Goal: Task Accomplishment & Management: Use online tool/utility

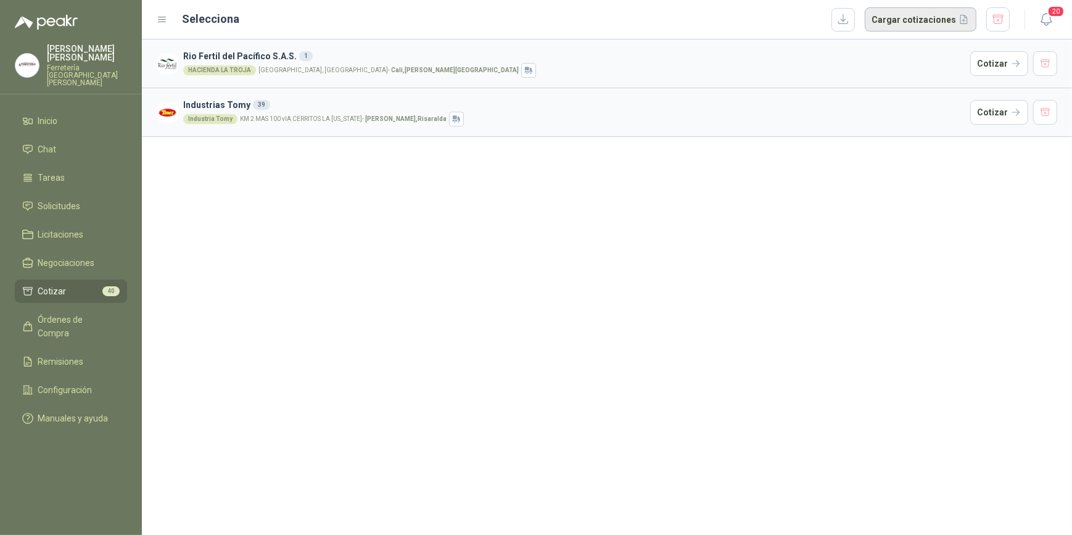
click at [917, 19] on button "Cargar cotizaciones" at bounding box center [920, 19] width 112 height 25
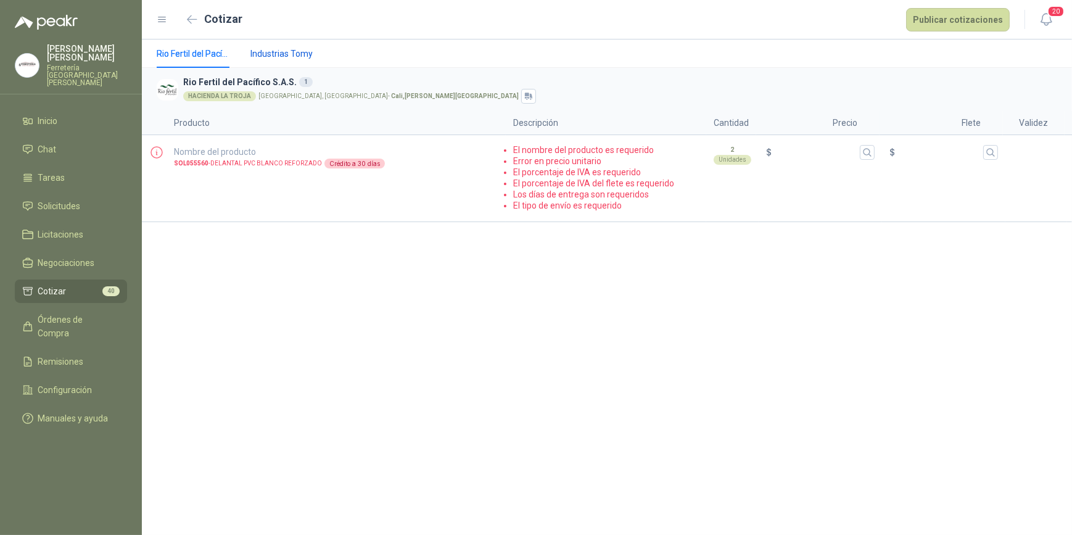
click at [292, 55] on span "Industrias Tomy" at bounding box center [281, 54] width 62 height 14
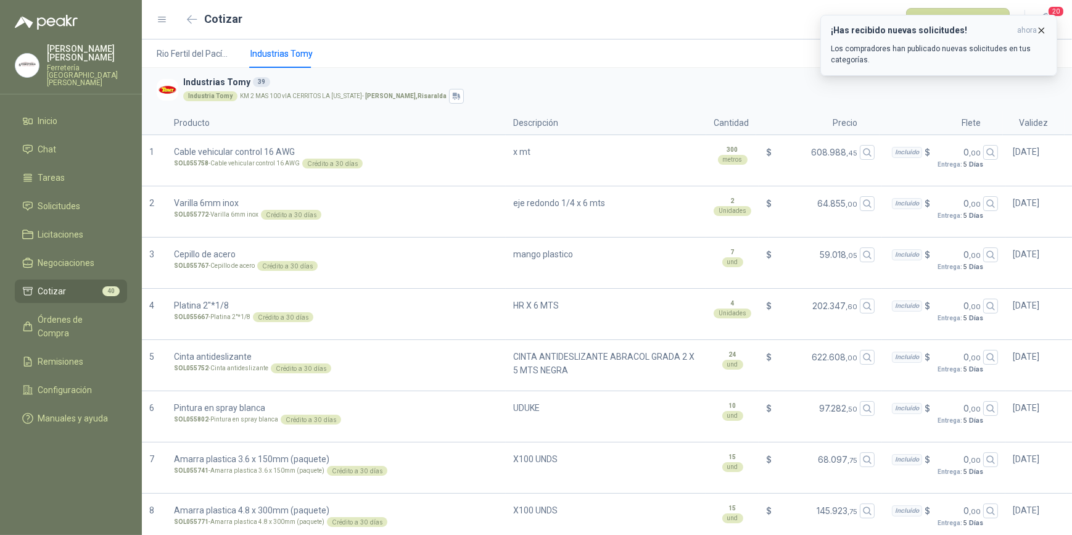
click at [1040, 30] on icon "button" at bounding box center [1041, 30] width 10 height 10
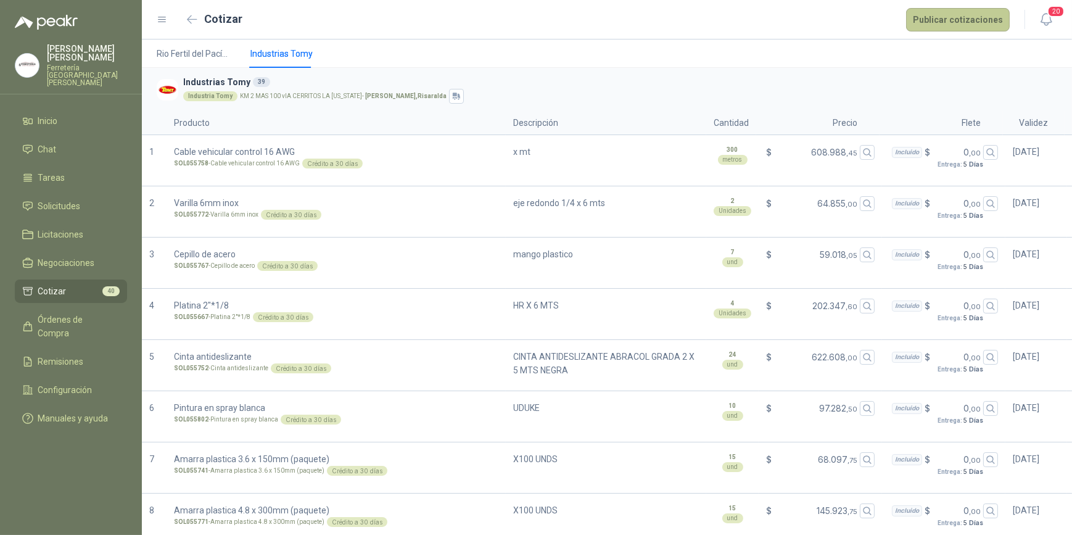
click at [960, 17] on button "Publicar cotizaciones" at bounding box center [958, 19] width 104 height 23
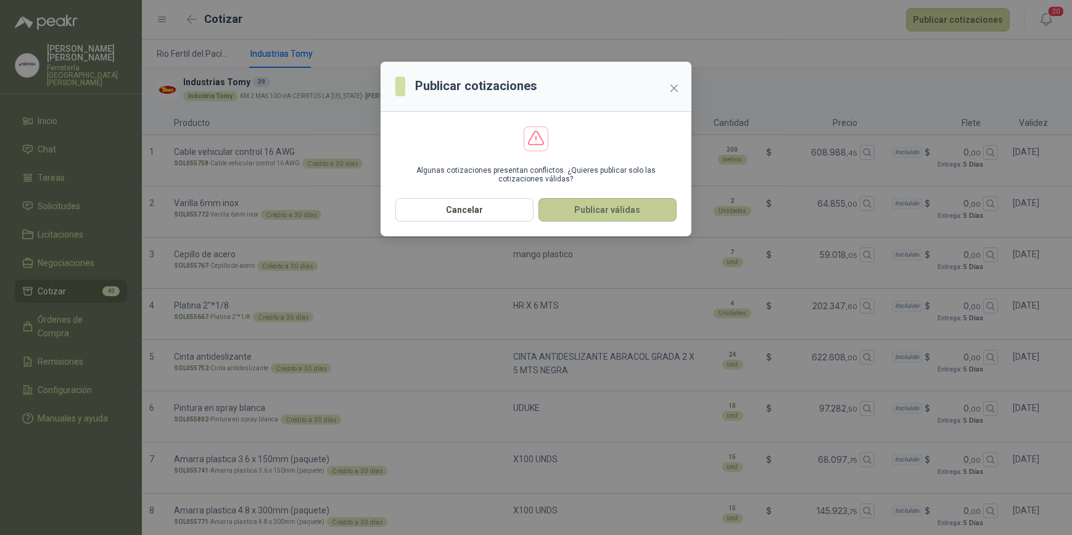
click at [628, 211] on button "Publicar válidas" at bounding box center [607, 209] width 138 height 23
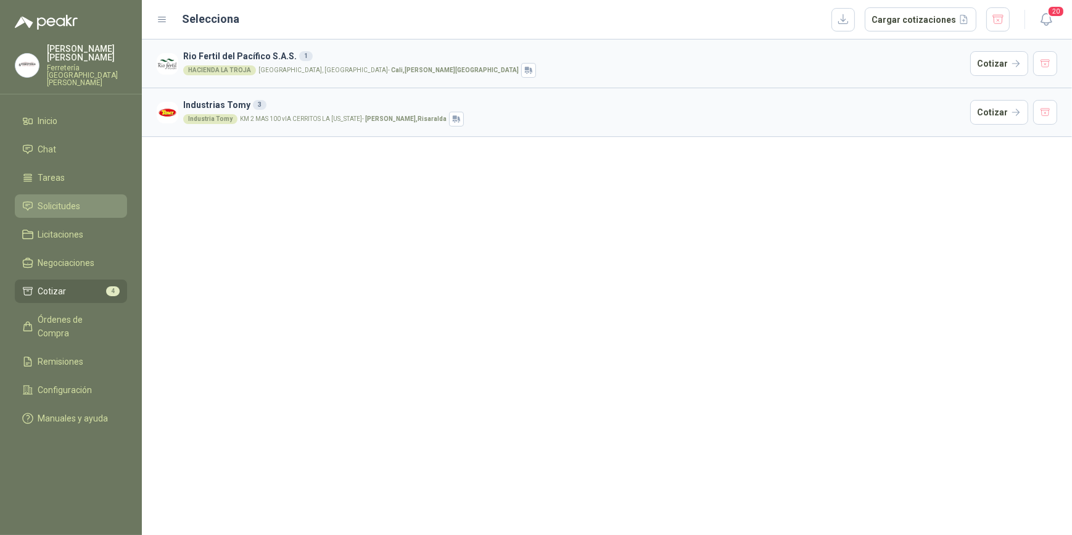
click at [57, 200] on span "Solicitudes" at bounding box center [59, 206] width 43 height 14
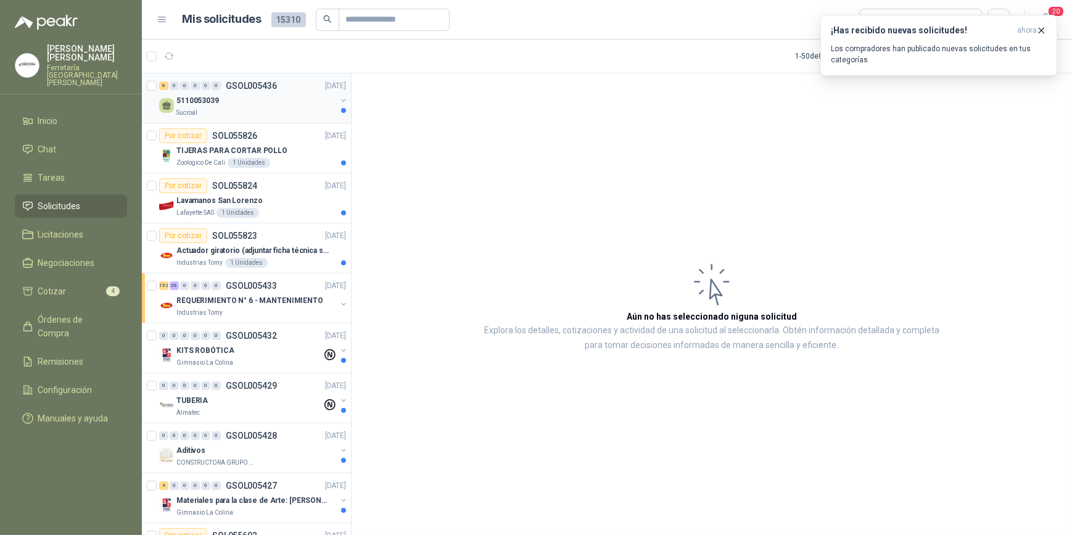
click at [233, 105] on div "5110053039" at bounding box center [256, 100] width 160 height 15
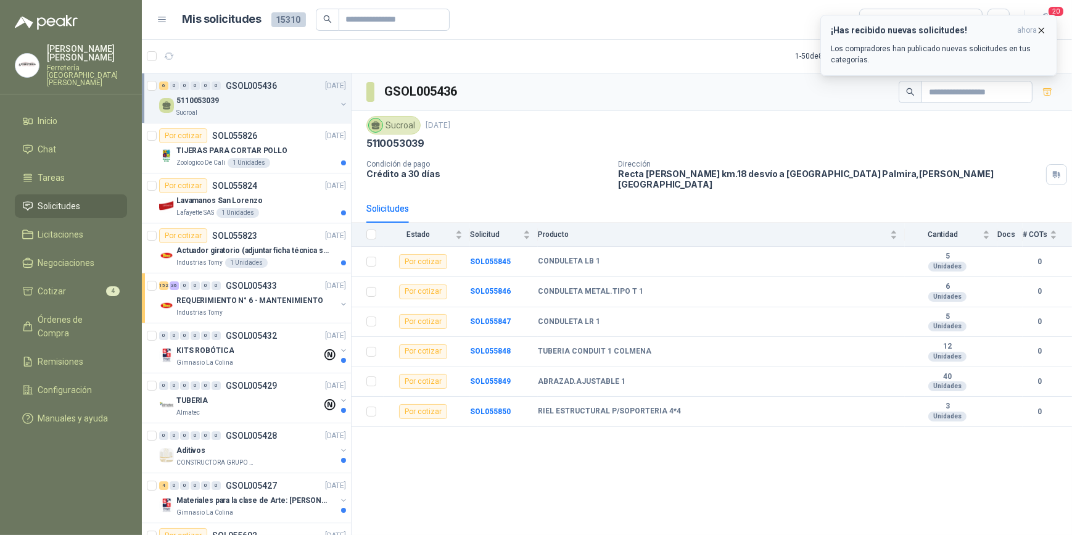
click at [1041, 28] on icon "button" at bounding box center [1041, 30] width 10 height 10
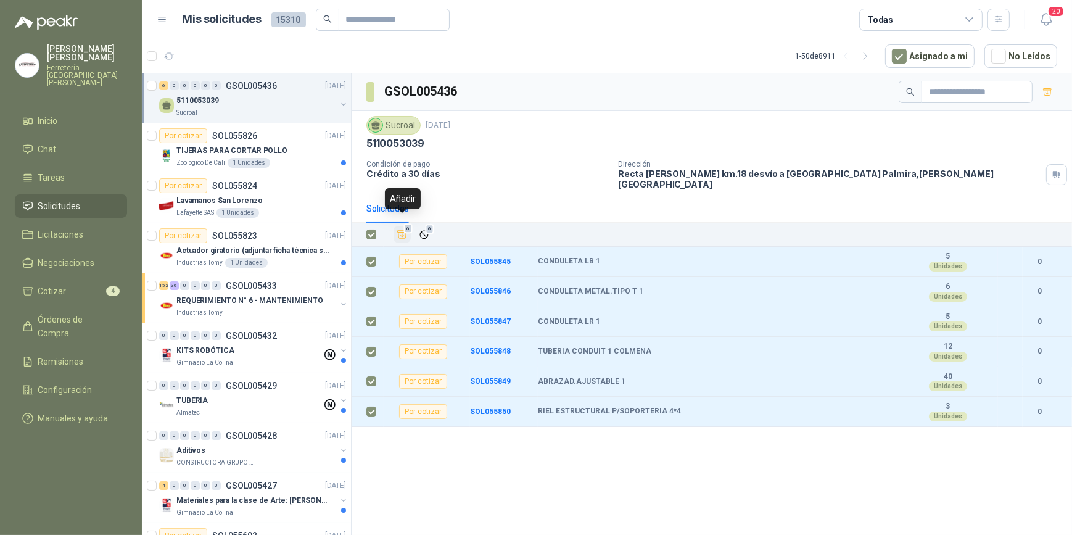
click at [401, 231] on icon "Añadir" at bounding box center [402, 235] width 9 height 8
click at [81, 284] on li "Cotizar 10" at bounding box center [70, 291] width 97 height 14
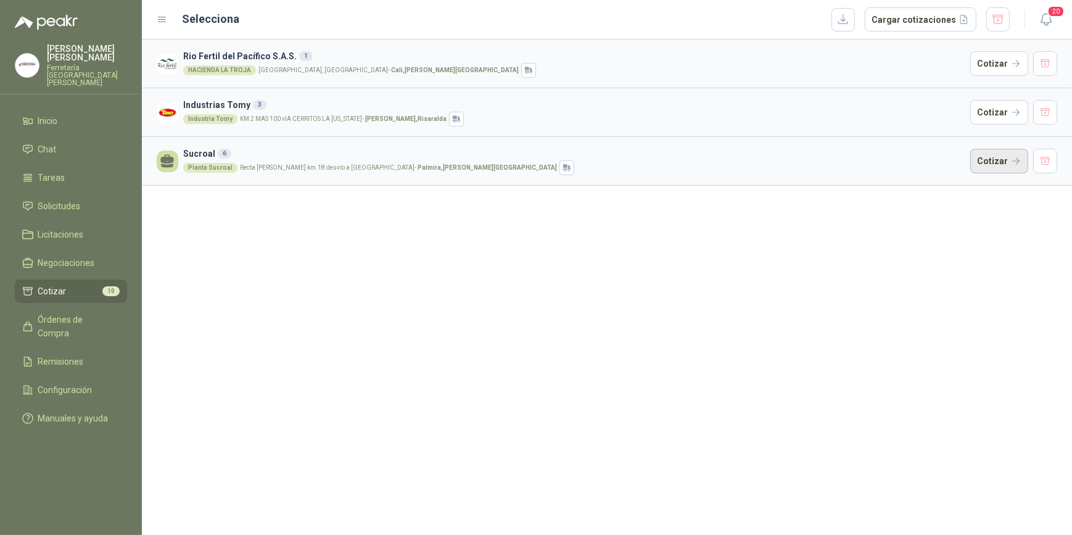
click at [999, 160] on button "Cotizar" at bounding box center [999, 161] width 58 height 25
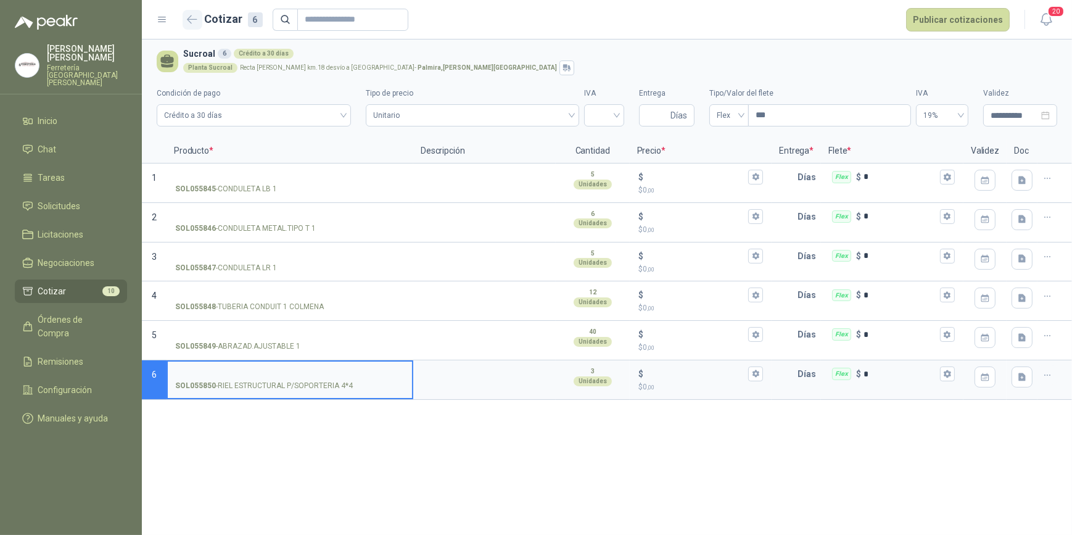
click at [189, 21] on icon "button" at bounding box center [191, 18] width 9 height 7
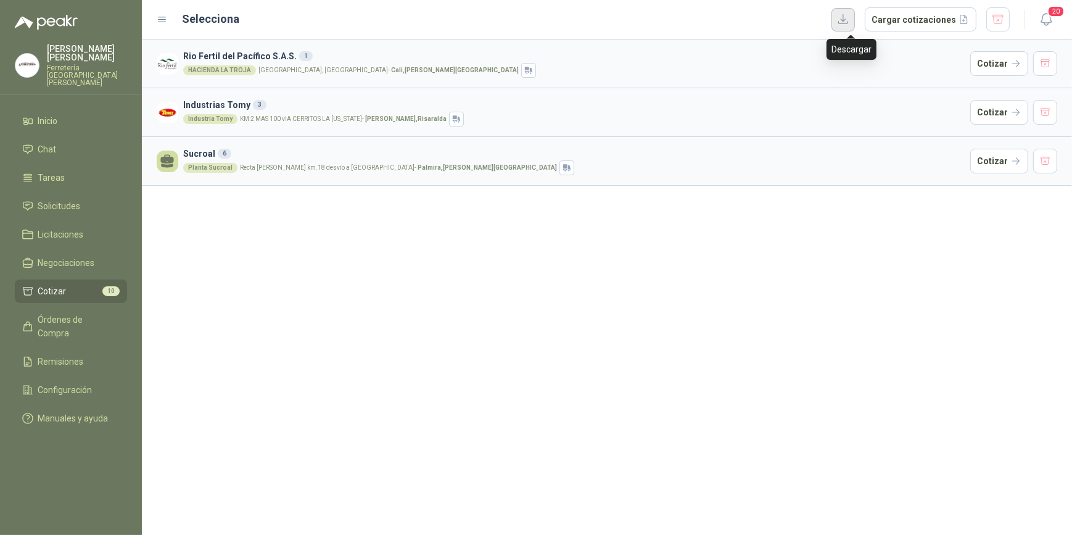
click at [848, 22] on button "button" at bounding box center [842, 19] width 23 height 23
